Goal: Task Accomplishment & Management: Manage account settings

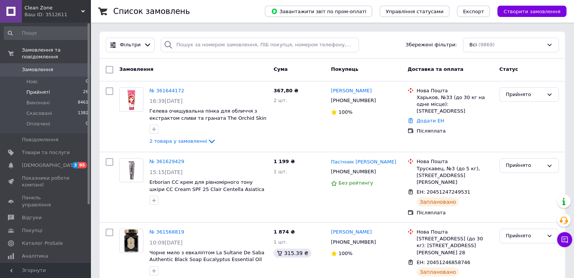
click at [48, 88] on li "Прийняті 26" at bounding box center [46, 92] width 93 height 11
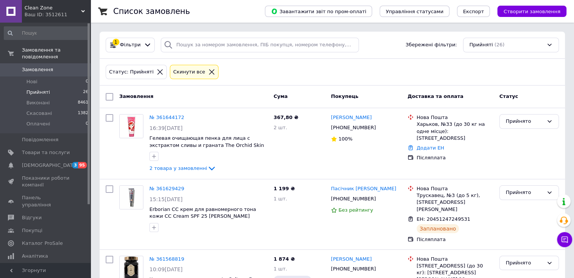
click at [156, 71] on icon at bounding box center [159, 72] width 7 height 7
